Goal: Information Seeking & Learning: Learn about a topic

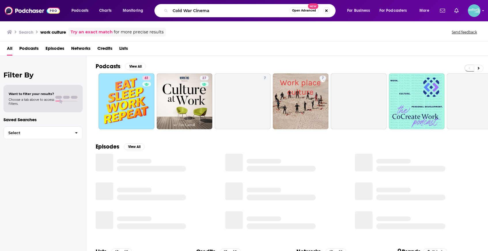
type input "Cold War Cinema"
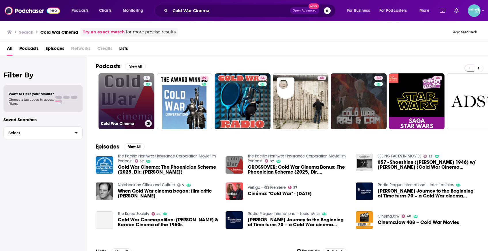
click at [124, 97] on link "5 Cold War Cinema" at bounding box center [127, 101] width 56 height 56
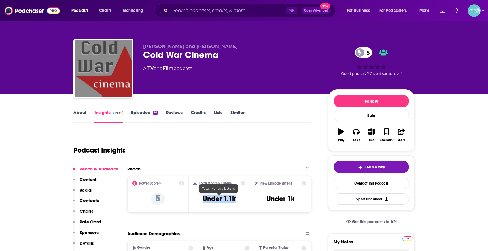
drag, startPoint x: 237, startPoint y: 199, endPoint x: 200, endPoint y: 199, distance: 37.2
click at [200, 199] on div "Total Monthly Listens Under 1.1k" at bounding box center [219, 194] width 52 height 27
copy h3 "Under 1.1k"
